Goal: Transaction & Acquisition: Purchase product/service

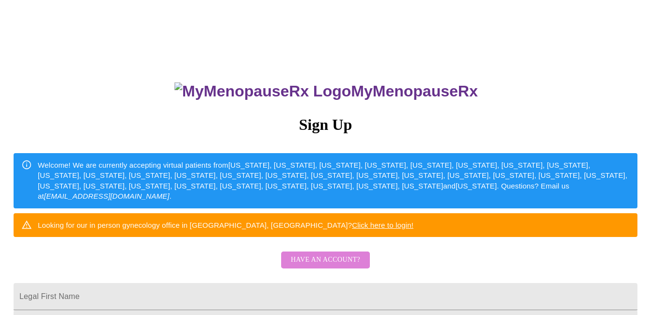
click at [339, 266] on span "Have an account?" at bounding box center [325, 260] width 69 height 12
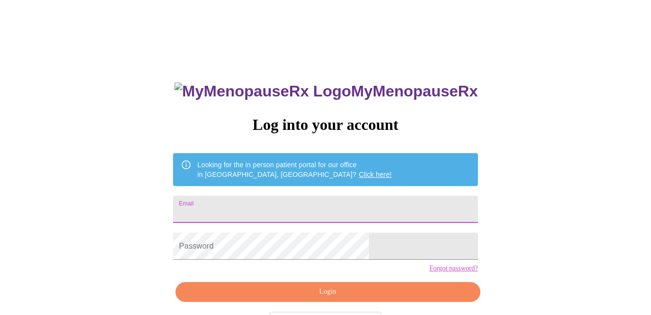
click at [320, 205] on input "Email" at bounding box center [325, 209] width 304 height 27
type input "[EMAIL_ADDRESS][DOMAIN_NAME]"
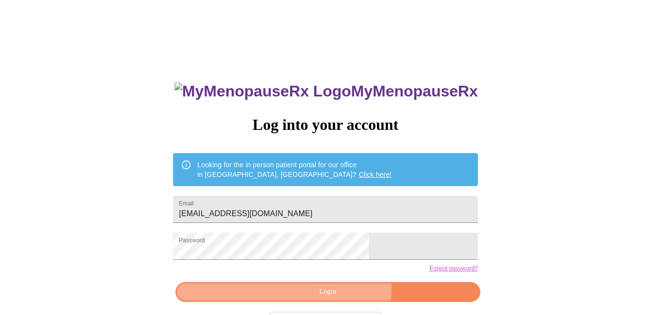
click at [338, 298] on span "Login" at bounding box center [328, 292] width 282 height 12
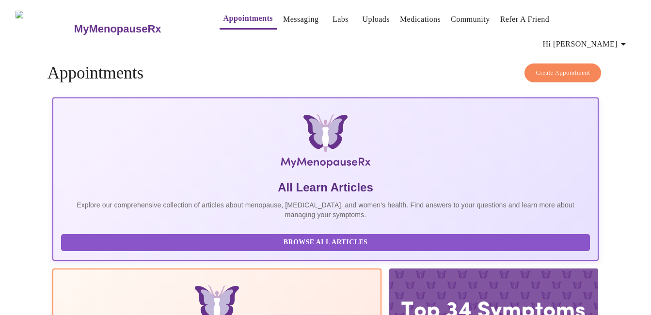
click at [454, 18] on link "Community" at bounding box center [470, 20] width 39 height 14
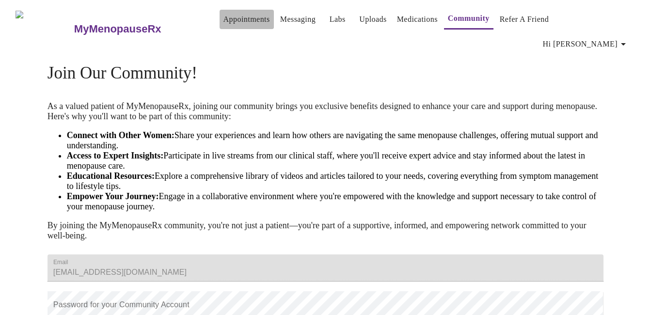
click at [235, 19] on link "Appointments" at bounding box center [246, 20] width 47 height 14
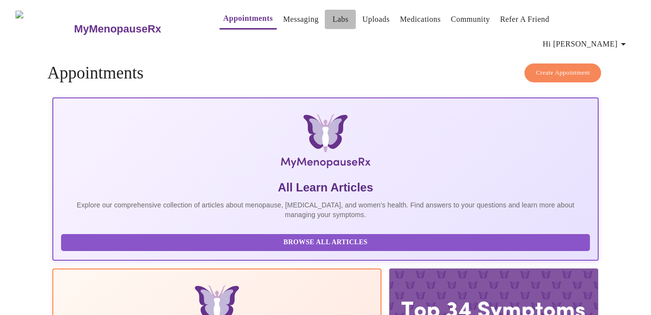
click at [332, 16] on link "Labs" at bounding box center [340, 20] width 16 height 14
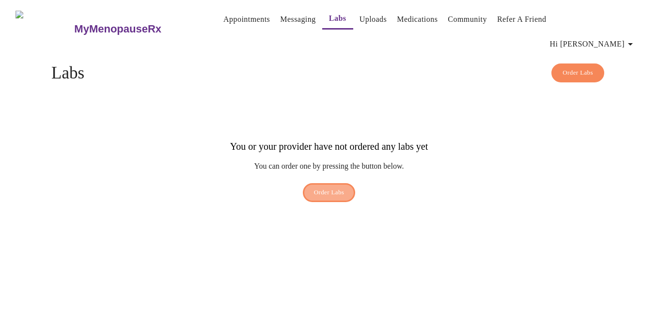
click at [317, 187] on span "Order Labs" at bounding box center [329, 192] width 31 height 11
